Goal: Register for event/course

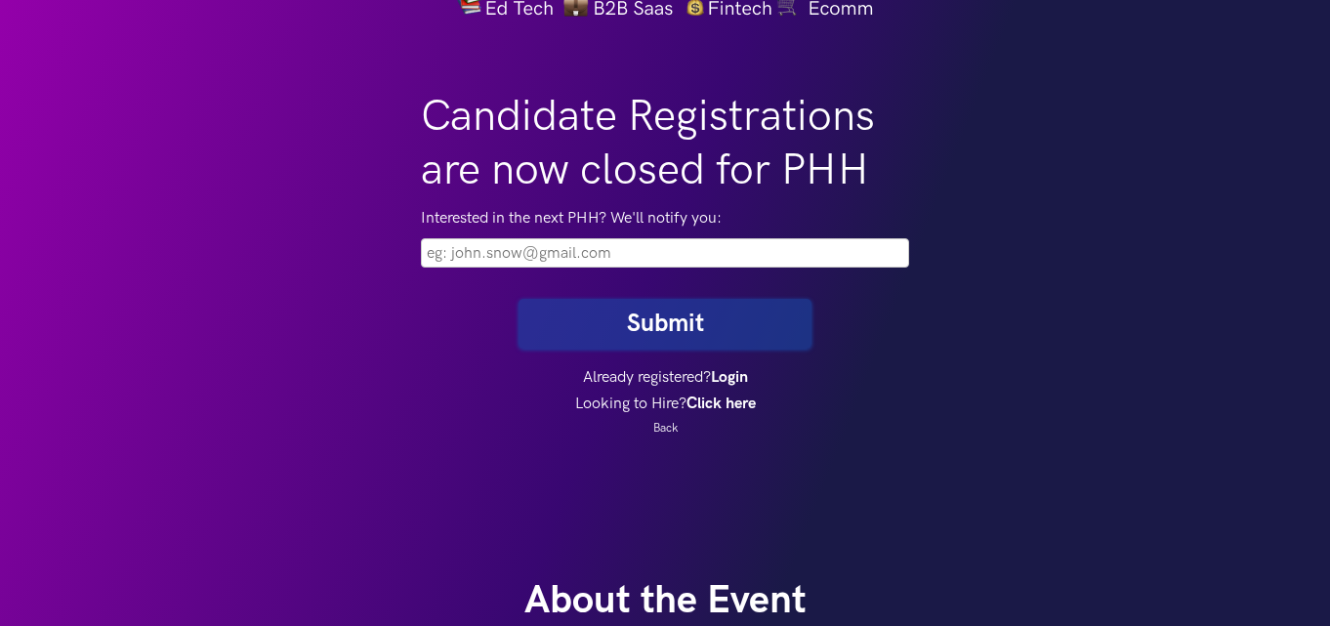
scroll to position [391, 0]
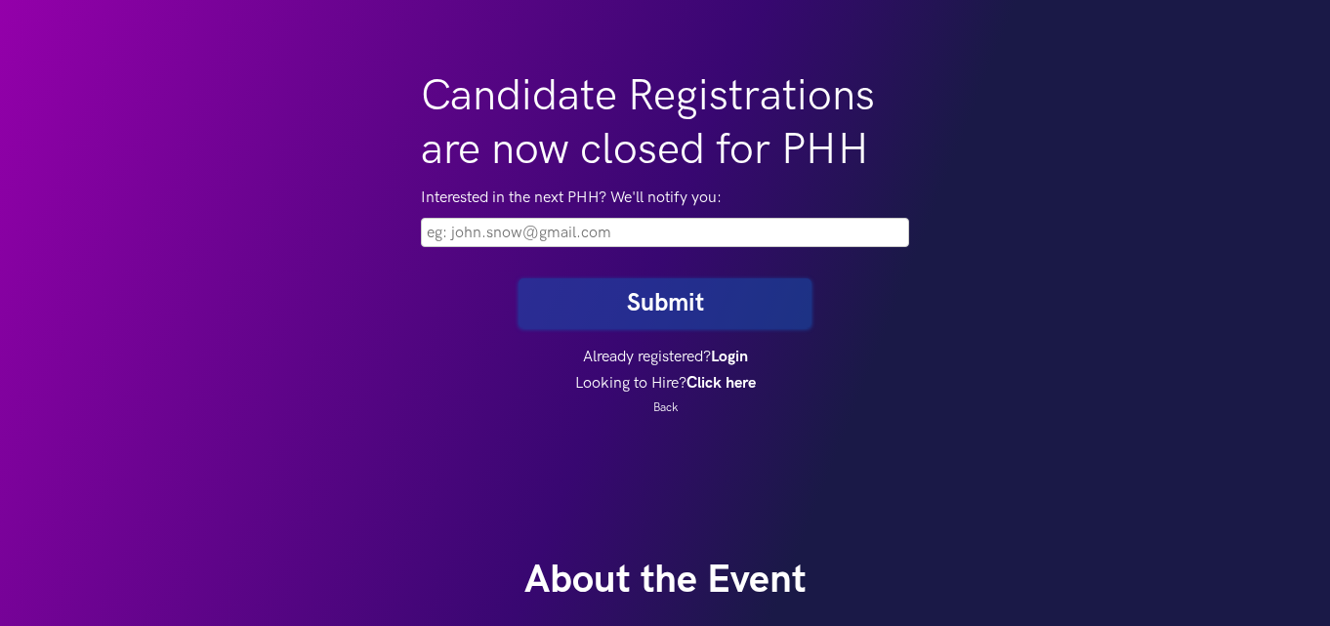
click at [588, 234] on input "email" at bounding box center [665, 232] width 488 height 29
click at [707, 378] on link "Click here" at bounding box center [721, 383] width 69 height 19
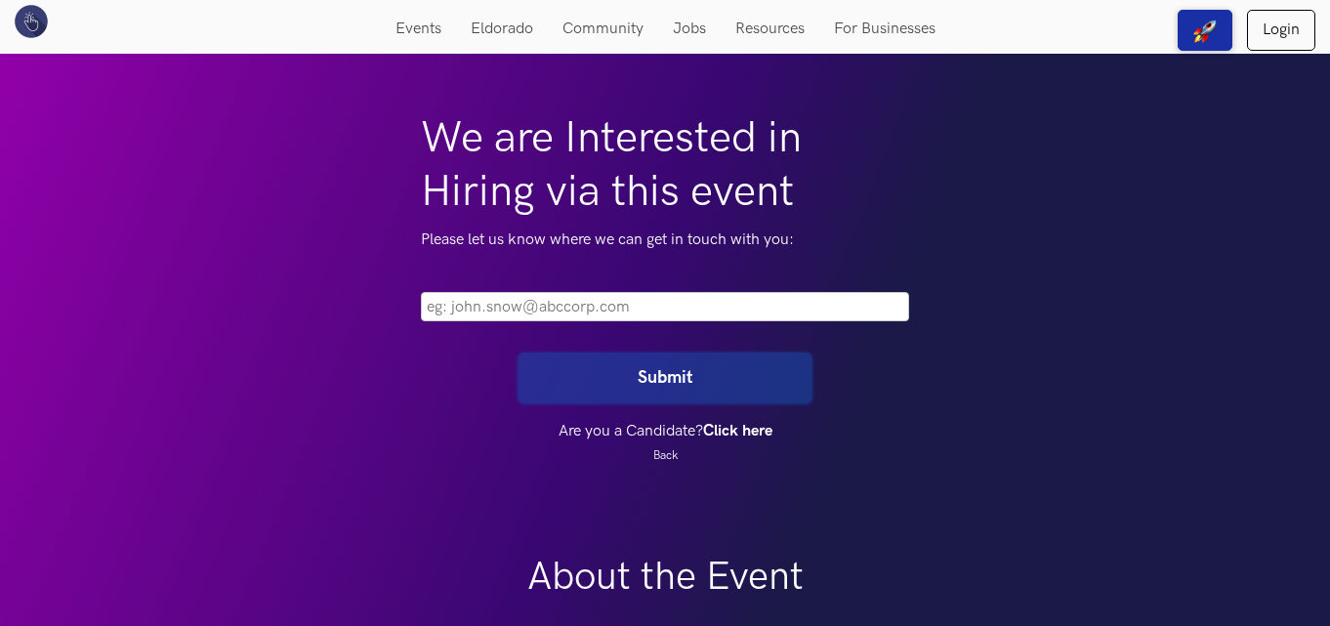
scroll to position [195, 0]
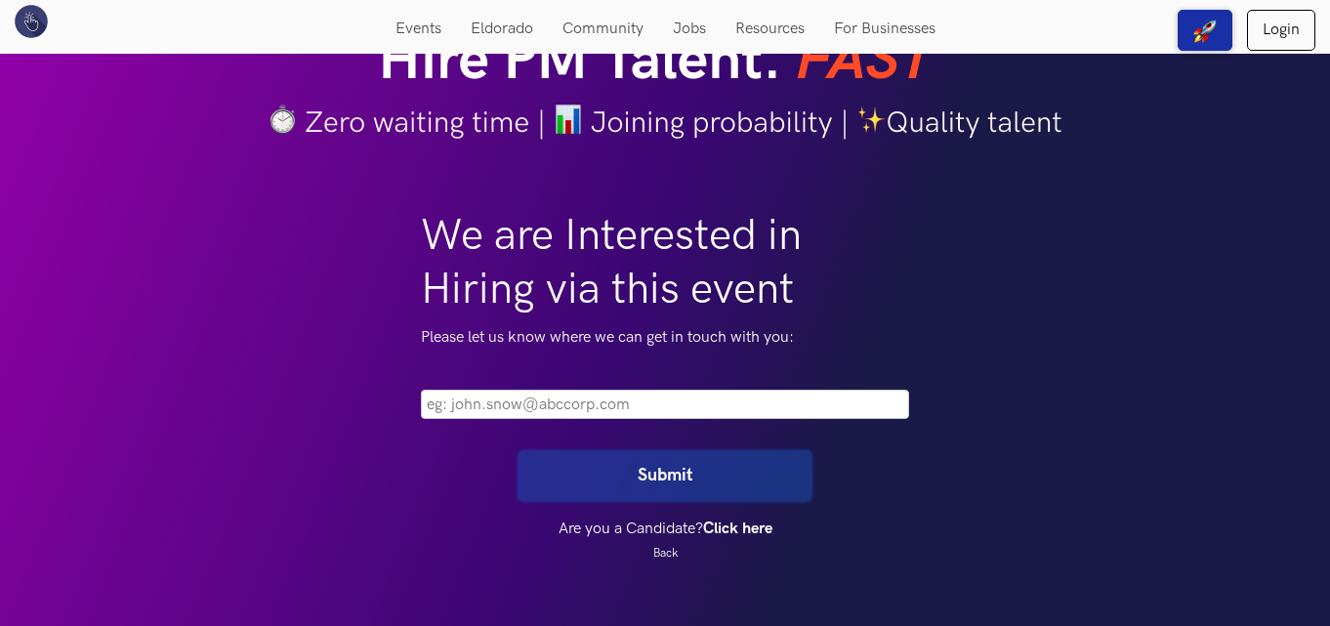
click at [545, 396] on input "email" at bounding box center [665, 404] width 488 height 29
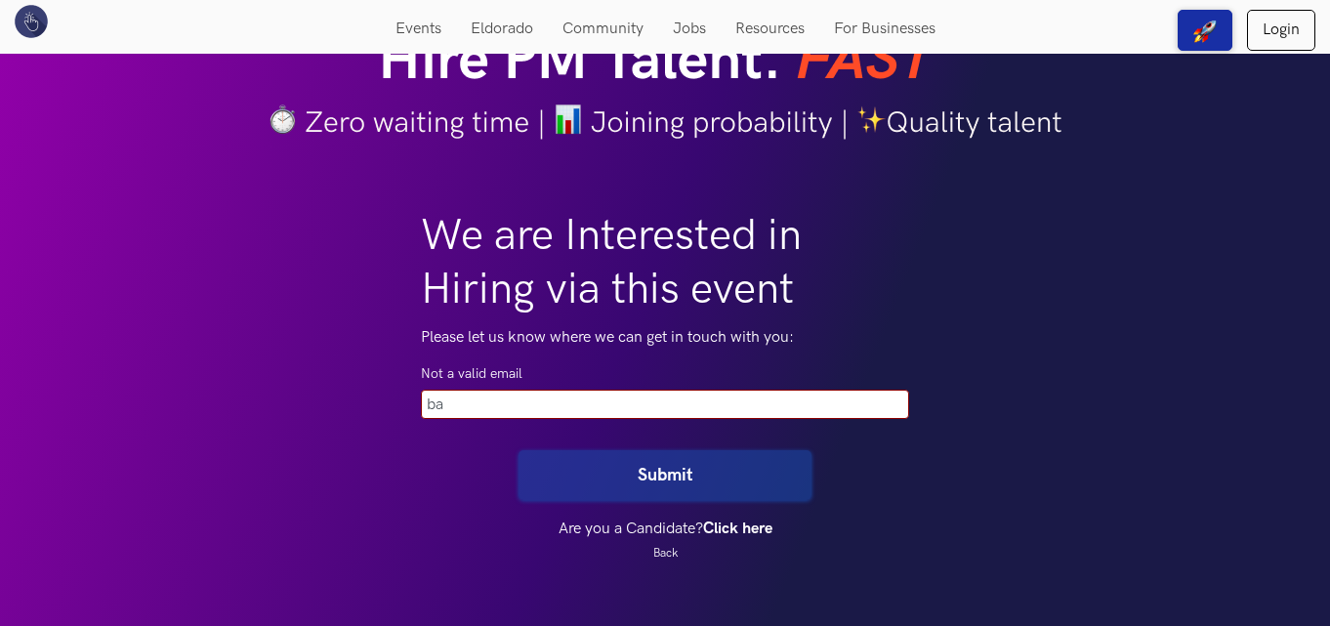
type input "b"
type input "[EMAIL_ADDRESS][DOMAIN_NAME]"
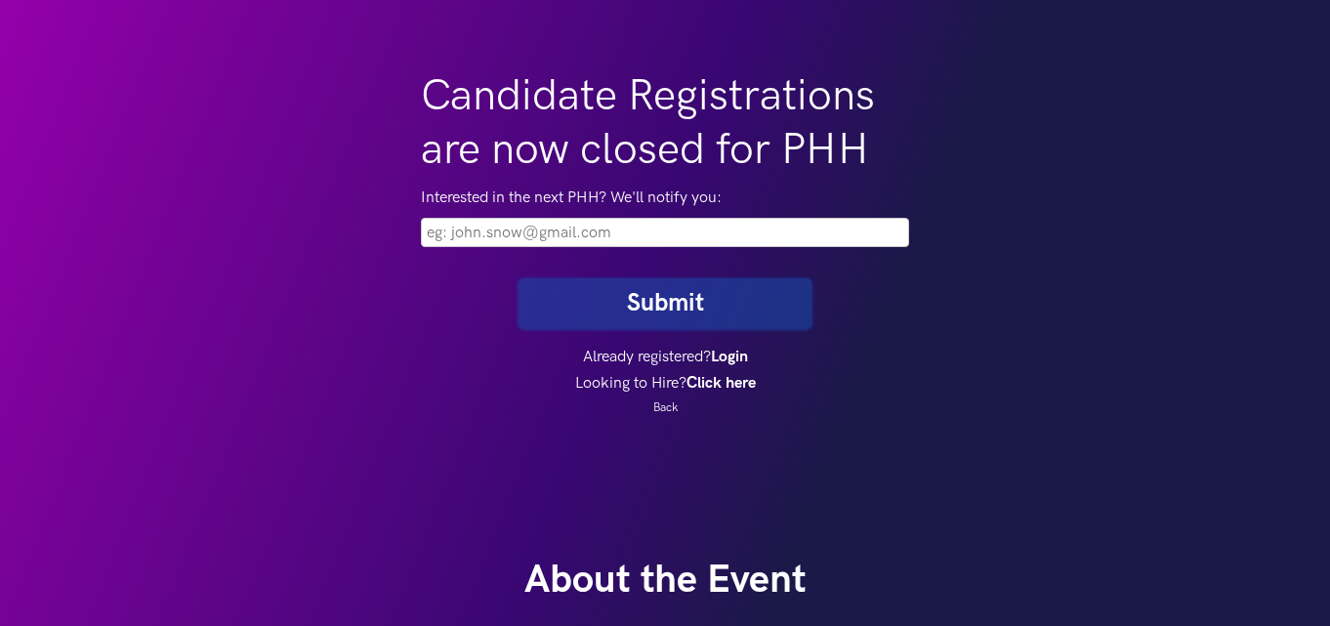
click at [516, 229] on input "email" at bounding box center [665, 232] width 488 height 29
type input "ballipallinaveenkum"
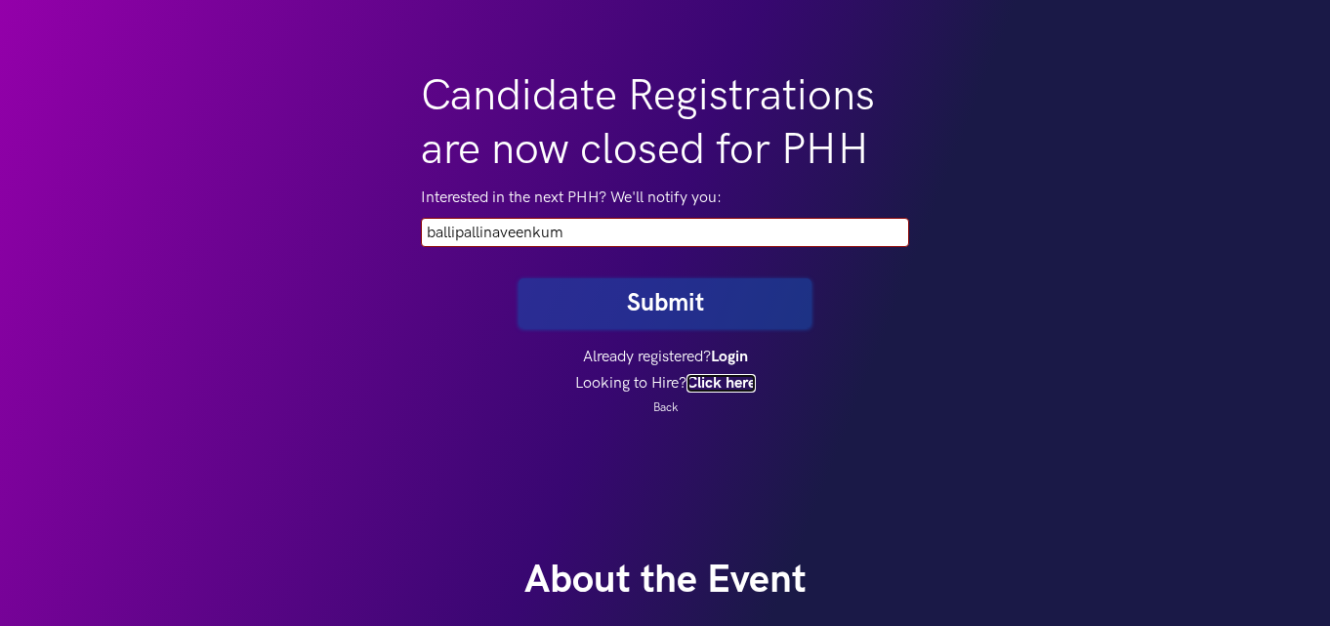
click at [709, 382] on link "Click here" at bounding box center [721, 383] width 69 height 19
click at [731, 380] on link "Click here" at bounding box center [721, 383] width 69 height 19
